Goal: Transaction & Acquisition: Obtain resource

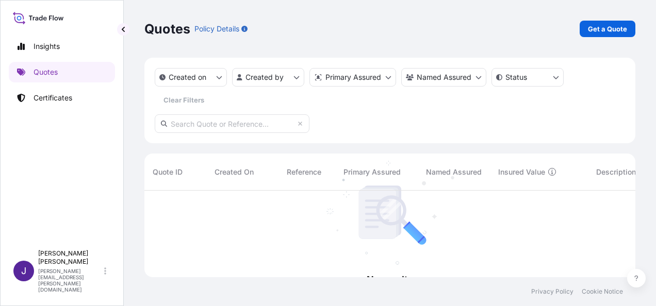
scroll to position [115, 483]
click at [608, 26] on p "Get a Quote" at bounding box center [607, 29] width 39 height 10
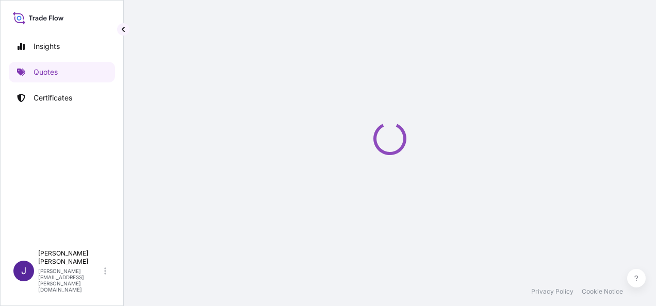
select select "Sea"
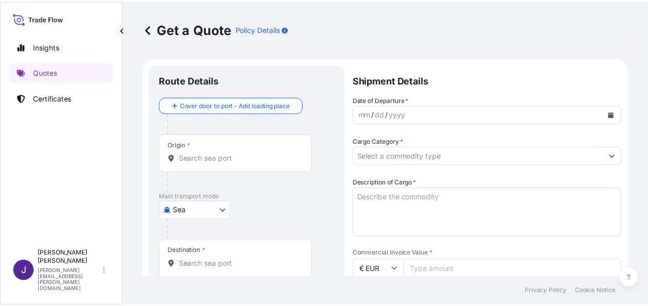
scroll to position [16, 0]
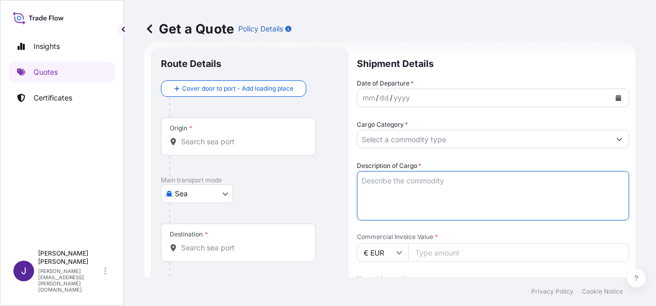
click at [426, 180] on textarea "Description of Cargo *" at bounding box center [493, 195] width 272 height 49
paste textarea "KIT DE INSTRALACION FOTOVOLTAICA"
type textarea "KIT DE INSTRALACION FOTOVOLTAICA"
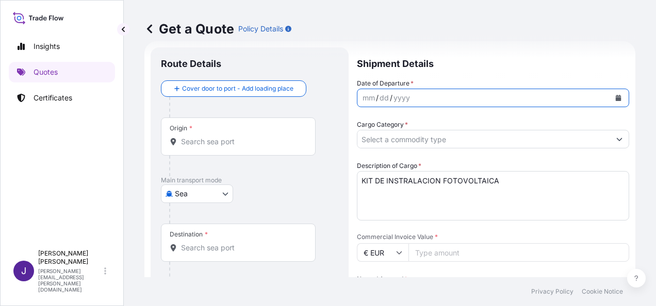
click at [611, 102] on button "Calendar" at bounding box center [618, 98] width 16 height 16
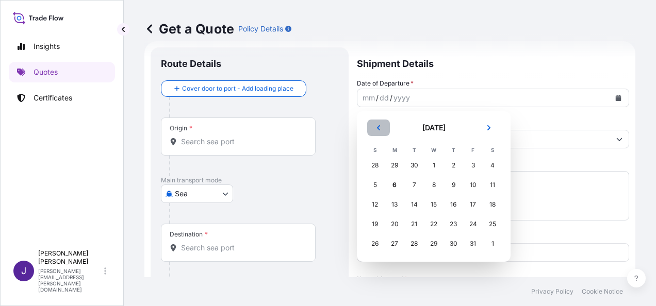
click at [379, 127] on icon "Previous" at bounding box center [378, 128] width 6 height 6
click at [412, 184] on div "9" at bounding box center [414, 185] width 19 height 19
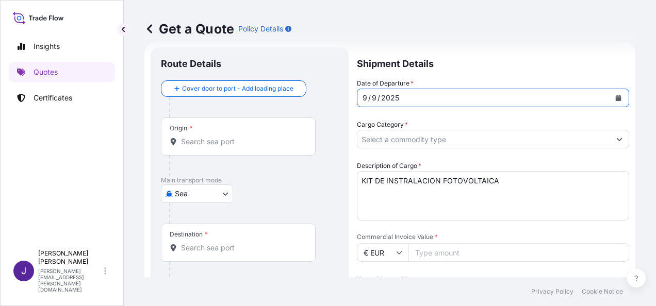
click at [203, 145] on input "Origin *" at bounding box center [242, 142] width 122 height 10
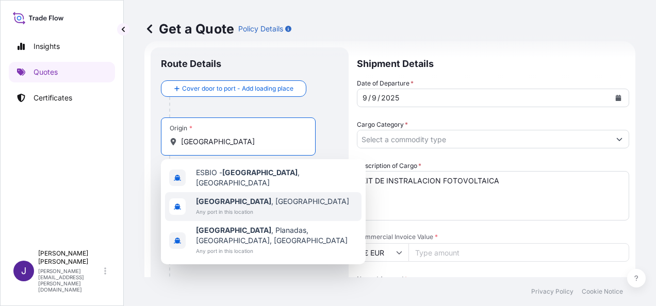
click at [214, 207] on span "Any port in this location" at bounding box center [272, 212] width 153 height 10
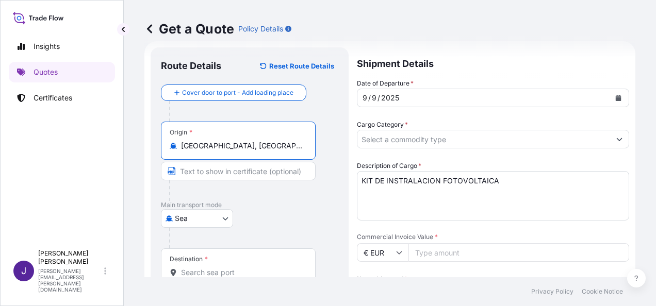
type input "[GEOGRAPHIC_DATA], [GEOGRAPHIC_DATA]"
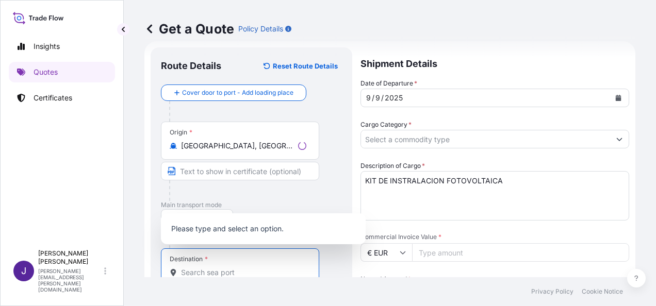
click at [198, 272] on input "Destination *" at bounding box center [243, 273] width 125 height 10
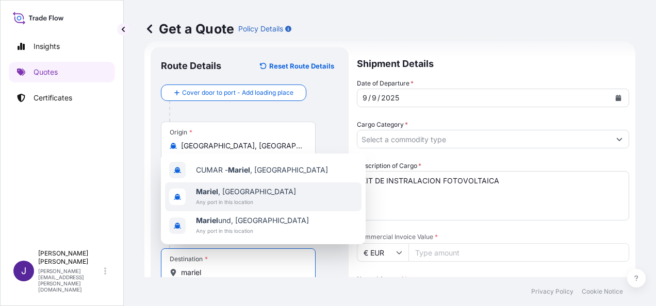
click at [232, 189] on span "Mariel , [GEOGRAPHIC_DATA]" at bounding box center [246, 192] width 100 height 10
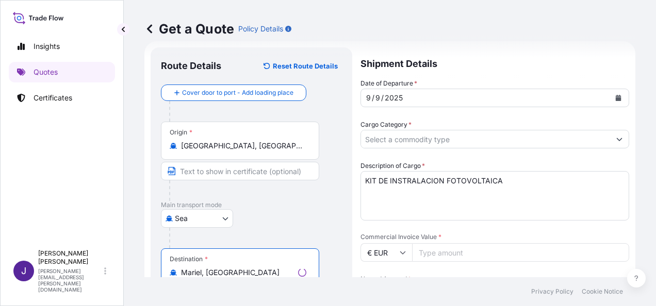
type input "Mariel, [GEOGRAPHIC_DATA]"
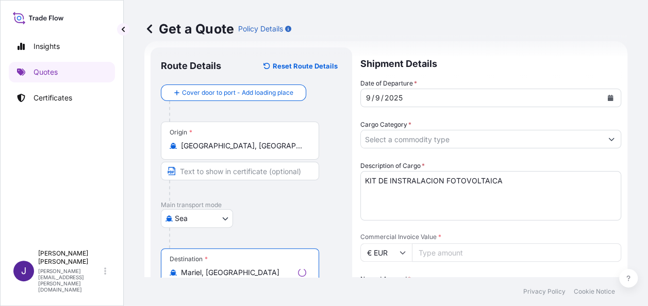
click at [465, 137] on input "Cargo Category *" at bounding box center [481, 139] width 241 height 19
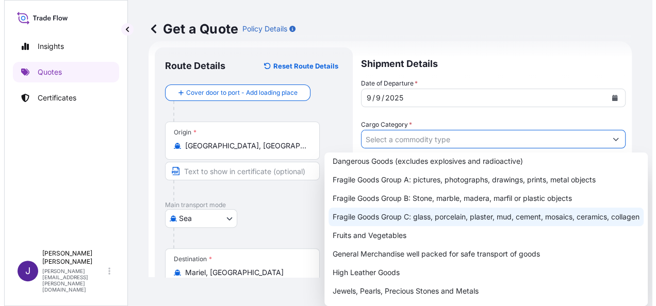
scroll to position [103, 0]
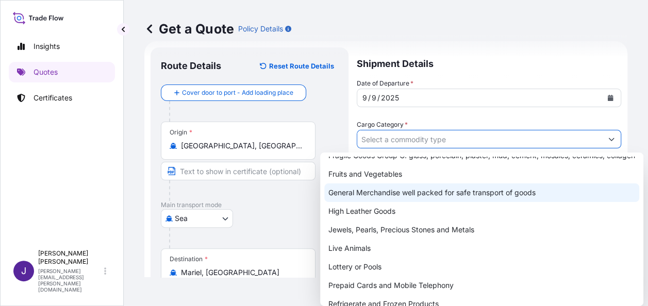
click at [426, 202] on div "General Merchandise well packed for safe transport of goods" at bounding box center [481, 193] width 315 height 19
type input "General Merchandise well packed for safe transport of goods"
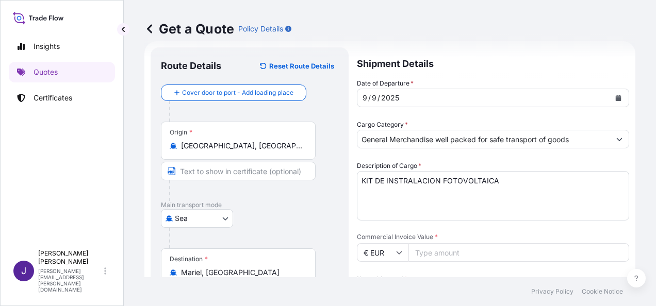
click at [442, 251] on input "Commercial Invoice Value *" at bounding box center [518, 252] width 221 height 19
type input "144324.29"
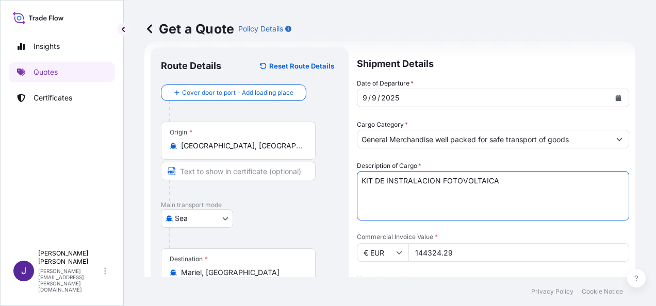
click at [532, 212] on textarea "KIT DE INSTRALACION FOTOVOLTAICA" at bounding box center [493, 195] width 272 height 49
click at [520, 192] on textarea "KIT DE INSTRALACION FOTOVOLTAICA" at bounding box center [493, 195] width 272 height 49
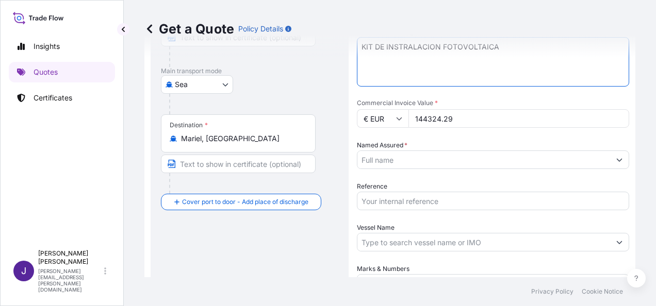
scroll to position [171, 0]
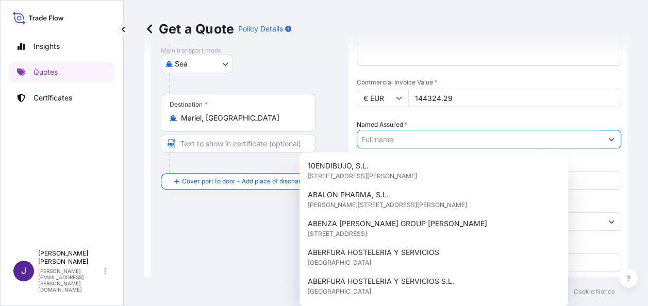
click at [436, 140] on input "Named Assured *" at bounding box center [479, 139] width 245 height 19
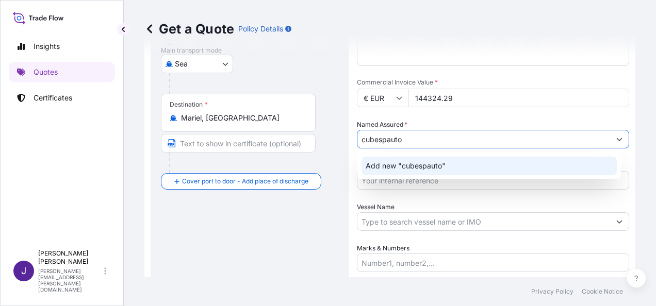
drag, startPoint x: 448, startPoint y: 142, endPoint x: 311, endPoint y: 135, distance: 136.3
click at [311, 135] on form "Route Details Reset Route Details Cover door to port - Add loading place Place …" at bounding box center [389, 121] width 491 height 469
paste input "CUBESPAUTO, S.L."
click at [409, 166] on span "Add new "CUBESPAUTO, S.L."" at bounding box center [418, 166] width 104 height 10
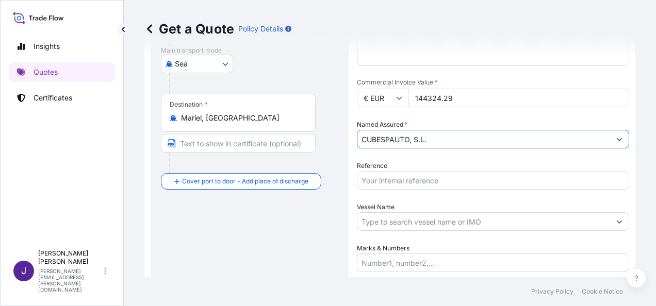
type input "CUBESPAUTO, S.L."
click at [411, 180] on input "Reference" at bounding box center [493, 180] width 272 height 19
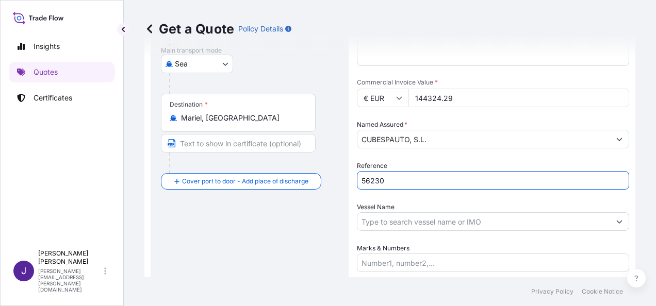
type input "56230"
click at [405, 227] on input "Vessel Name" at bounding box center [483, 221] width 253 height 19
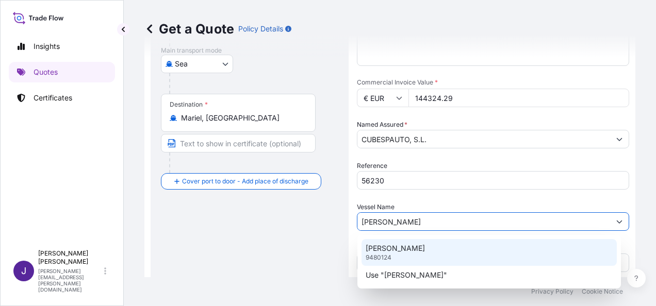
click at [419, 246] on p "[PERSON_NAME]" at bounding box center [395, 248] width 59 height 10
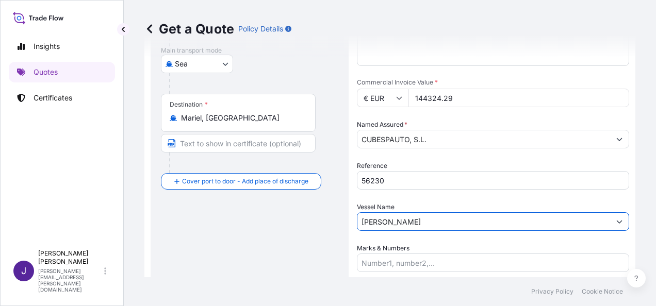
type input "[PERSON_NAME]"
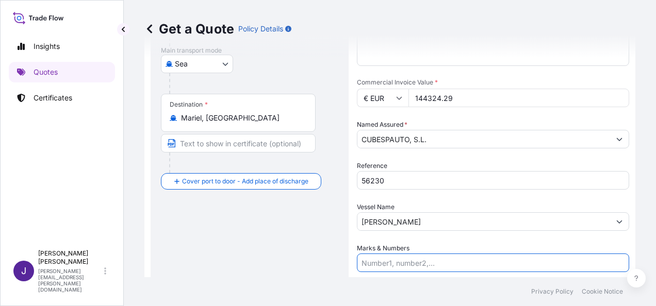
drag, startPoint x: 429, startPoint y: 264, endPoint x: 484, endPoint y: 296, distance: 63.8
click at [429, 264] on input "Marks & Numbers" at bounding box center [493, 263] width 272 height 19
click at [420, 263] on input "Marks & Numbers" at bounding box center [493, 263] width 272 height 19
paste input "CONTENEDOR: FCIU-705281-3 / PRECINTO: 0051347 BULTOS: 581 / PRESO BRUTO: 24227,…"
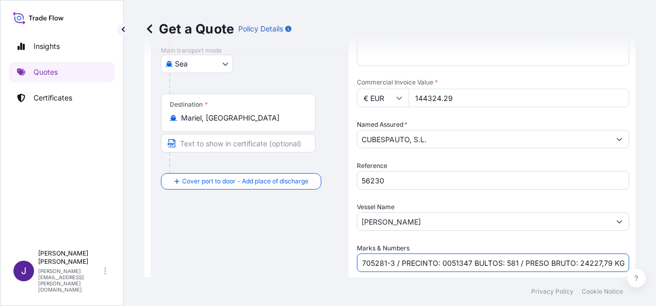
type input "CONTENEDOR: FCIU-705281-3 / PRECINTO: 0051347 BULTOS: 581 / PRESO BRUTO: 24227,…"
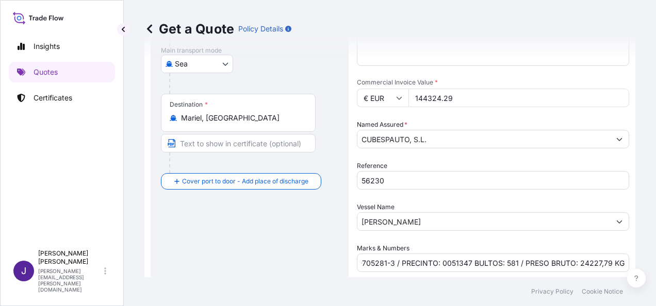
click at [231, 229] on div "Route Details Reset Route Details Cover door to port - Add loading place Place …" at bounding box center [249, 121] width 177 height 436
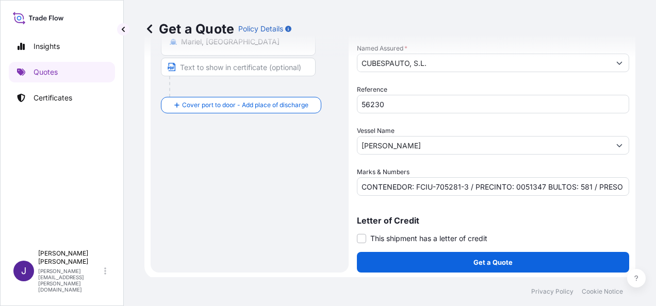
scroll to position [249, 0]
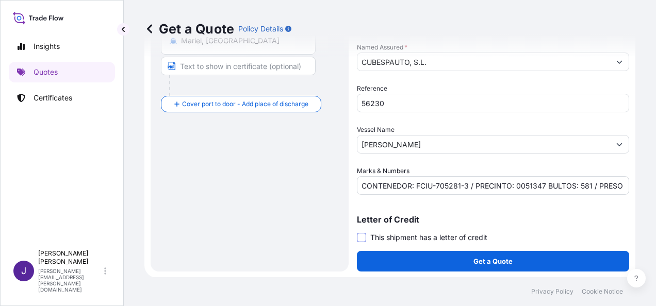
click at [363, 238] on span at bounding box center [361, 237] width 9 height 9
click at [357, 232] on input "This shipment has a letter of credit" at bounding box center [357, 232] width 0 height 0
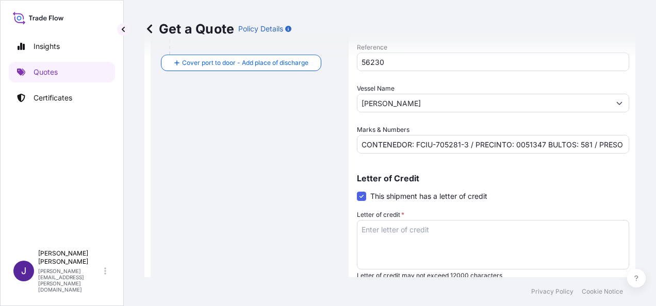
scroll to position [327, 0]
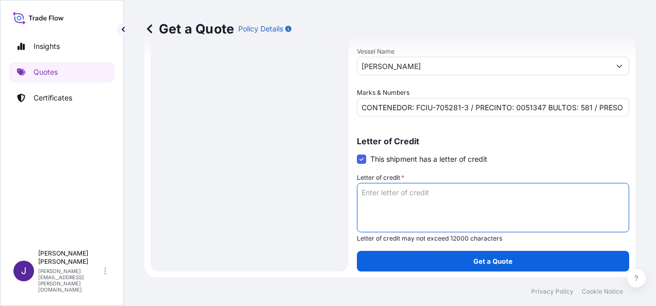
click at [421, 191] on textarea "Letter of credit *" at bounding box center [493, 207] width 272 height 49
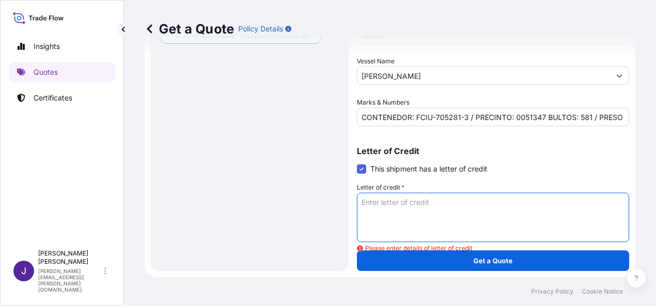
scroll to position [317, 0]
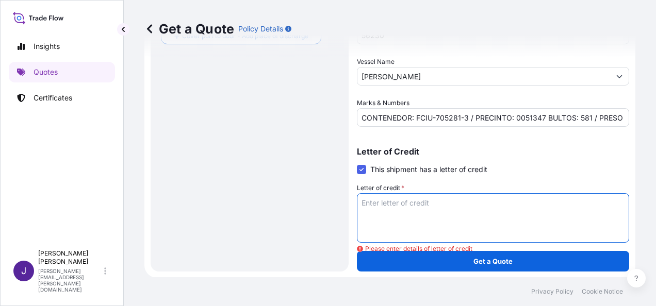
click at [388, 201] on textarea "Letter of credit *" at bounding box center [493, 217] width 272 height 49
paste textarea "CUBESPAUTO, S.L. [STREET_ADDRESS][PERSON_NAME]"
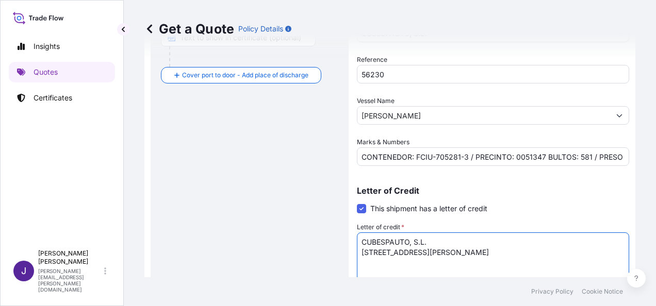
scroll to position [121, 0]
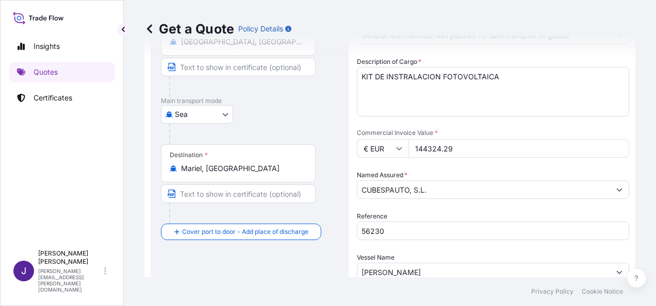
type textarea "CUBESPAUTO, S.L. [STREET_ADDRESS][PERSON_NAME]"
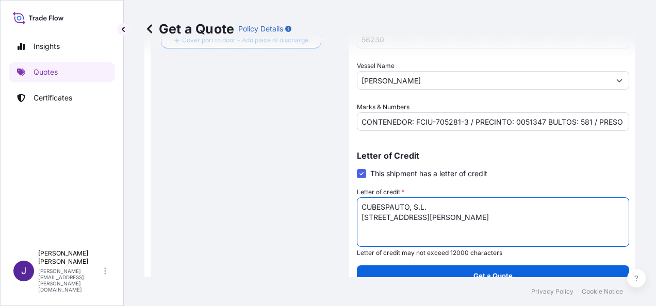
scroll to position [327, 0]
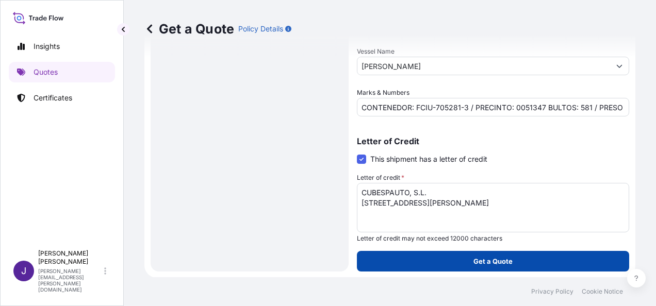
click at [509, 257] on button "Get a Quote" at bounding box center [493, 261] width 272 height 21
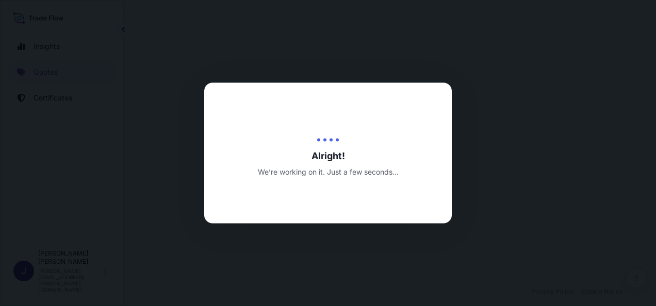
select select "Sea"
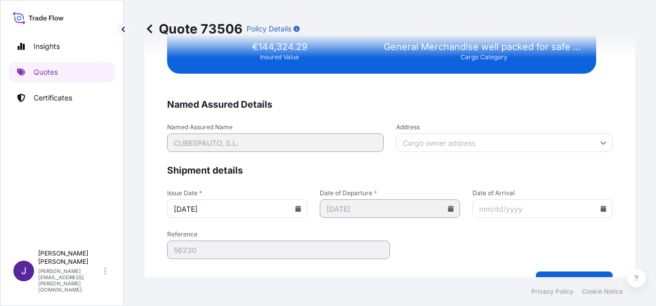
scroll to position [2105, 0]
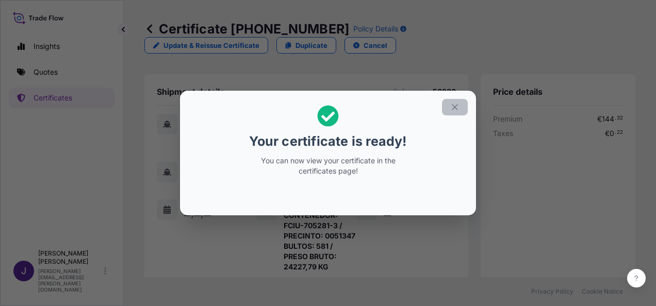
click at [458, 108] on icon "button" at bounding box center [454, 107] width 9 height 9
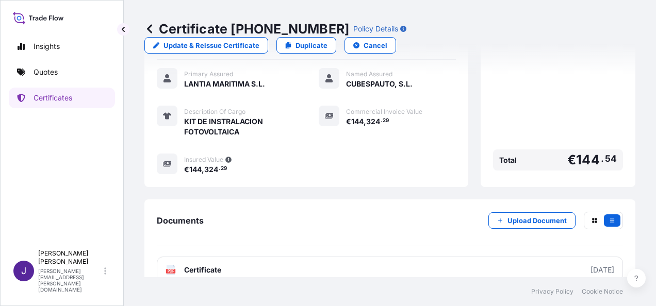
scroll to position [317, 0]
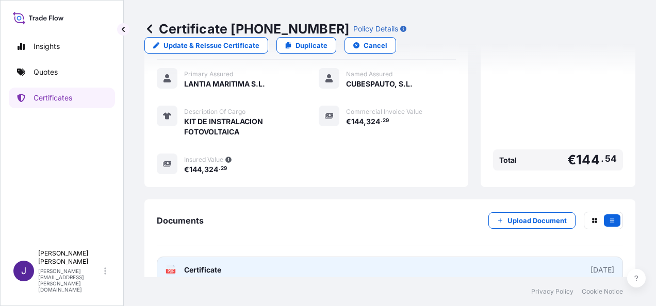
click at [317, 257] on link "PDF Certificate [DATE]" at bounding box center [390, 270] width 466 height 27
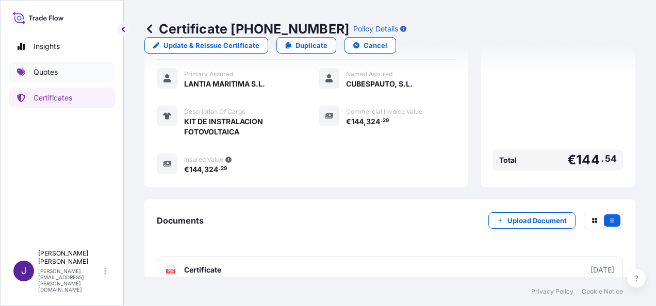
click at [53, 70] on p "Quotes" at bounding box center [46, 72] width 24 height 10
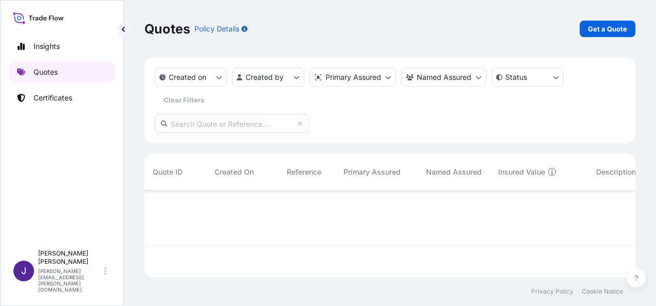
scroll to position [115, 483]
